Goal: Find specific page/section: Find specific page/section

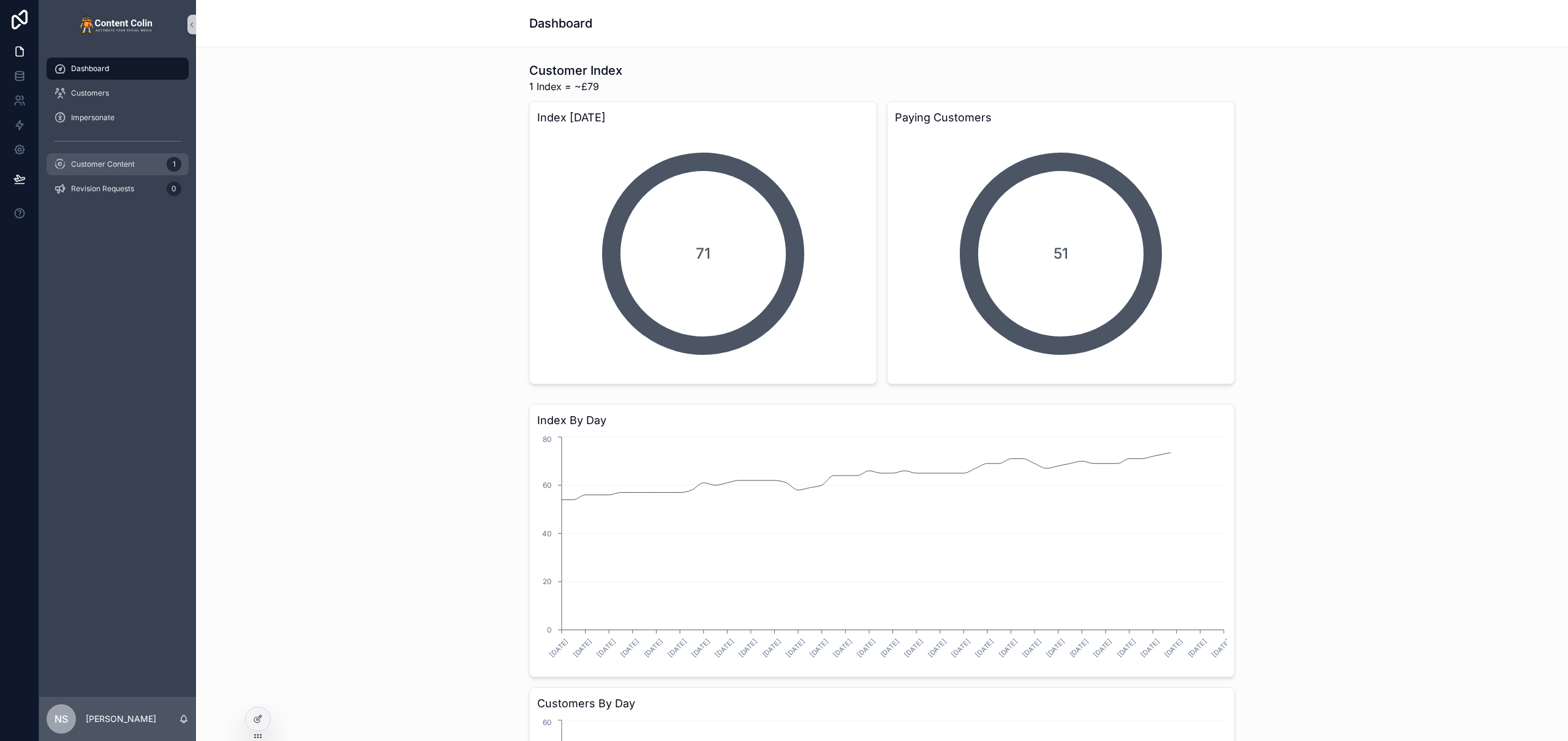
click at [116, 167] on span "Customer Content" at bounding box center [102, 164] width 64 height 10
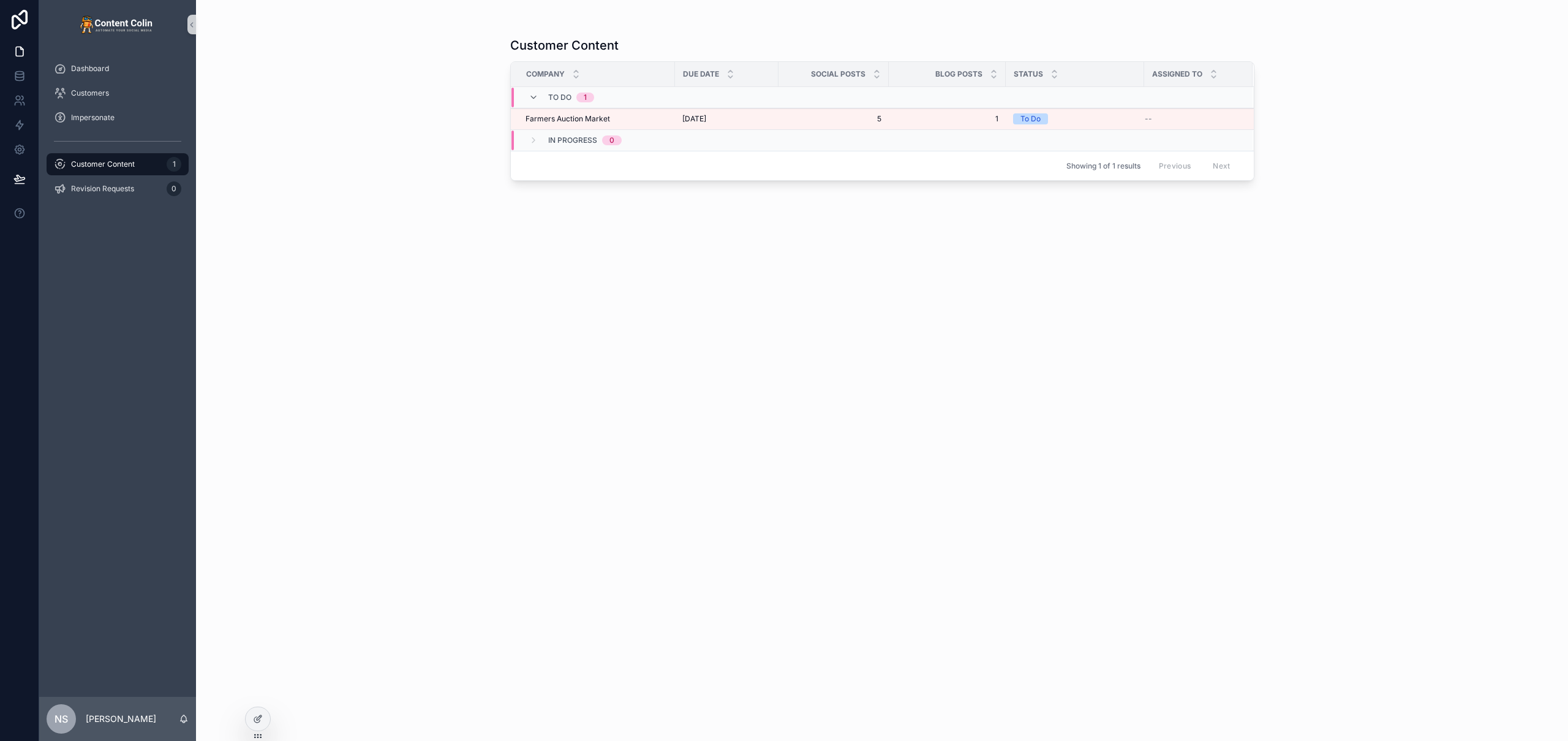
click at [690, 107] on td "To Do 1" at bounding box center [700, 97] width 378 height 21
click at [531, 92] on icon at bounding box center [533, 93] width 10 height 10
click at [613, 114] on div "Farmers Auction Market Farmers Auction Market" at bounding box center [596, 119] width 142 height 10
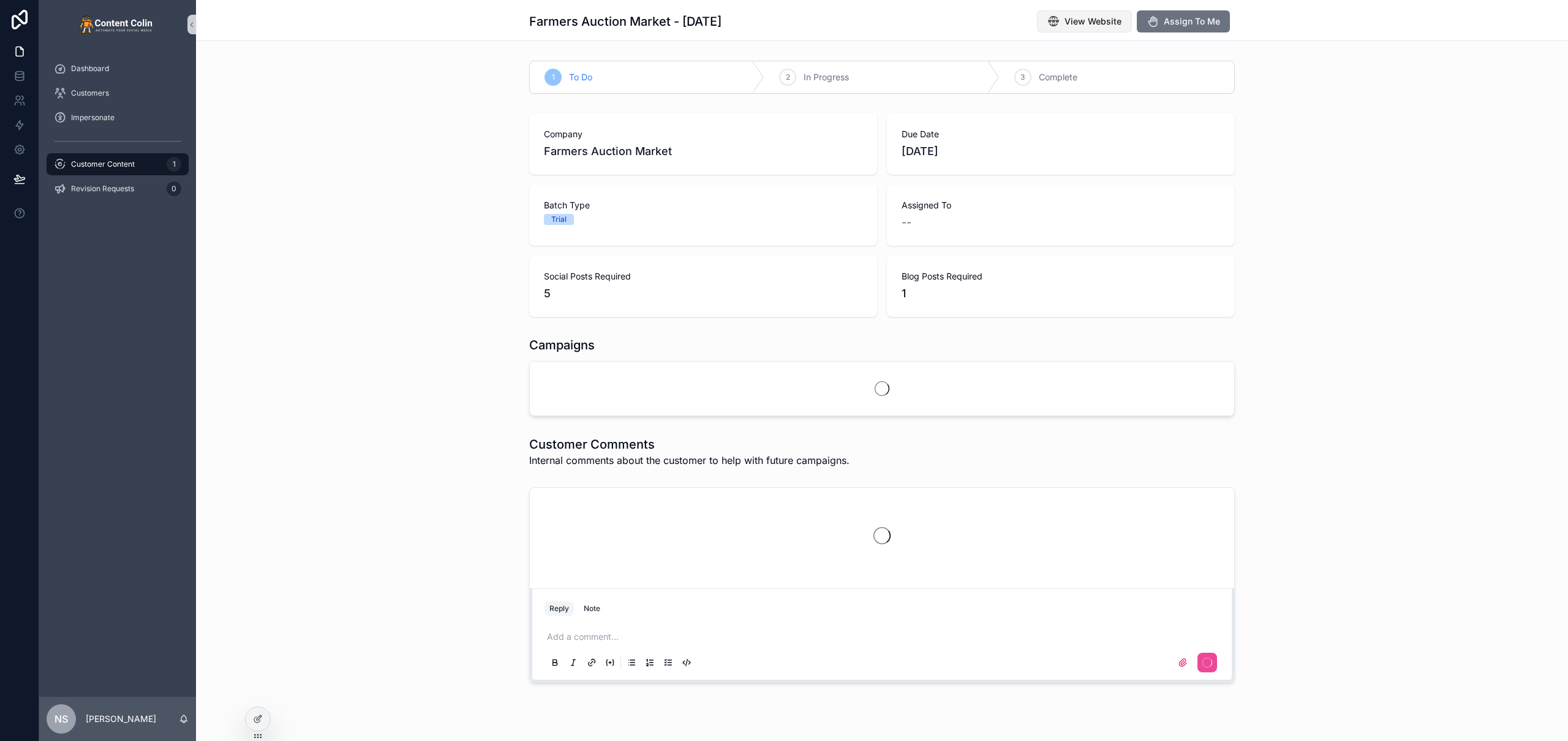
click at [1094, 16] on span "View Website" at bounding box center [1092, 21] width 57 height 12
